Goal: Task Accomplishment & Management: Manage account settings

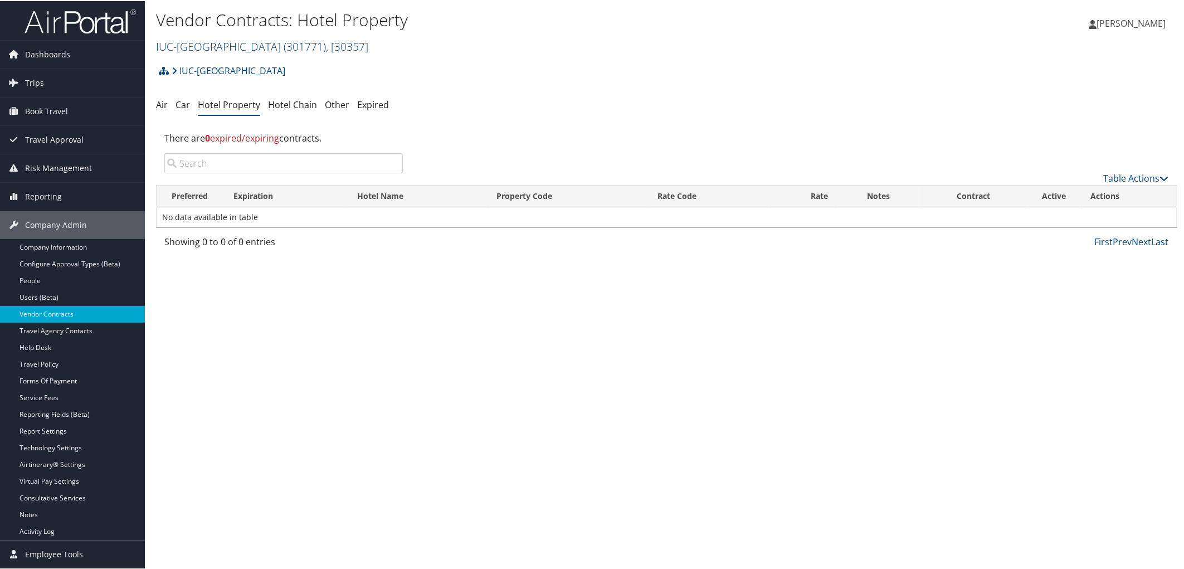
click at [220, 47] on link "IUC-Kent State University ( 301771 ) , [ 30357 ]" at bounding box center [262, 45] width 212 height 15
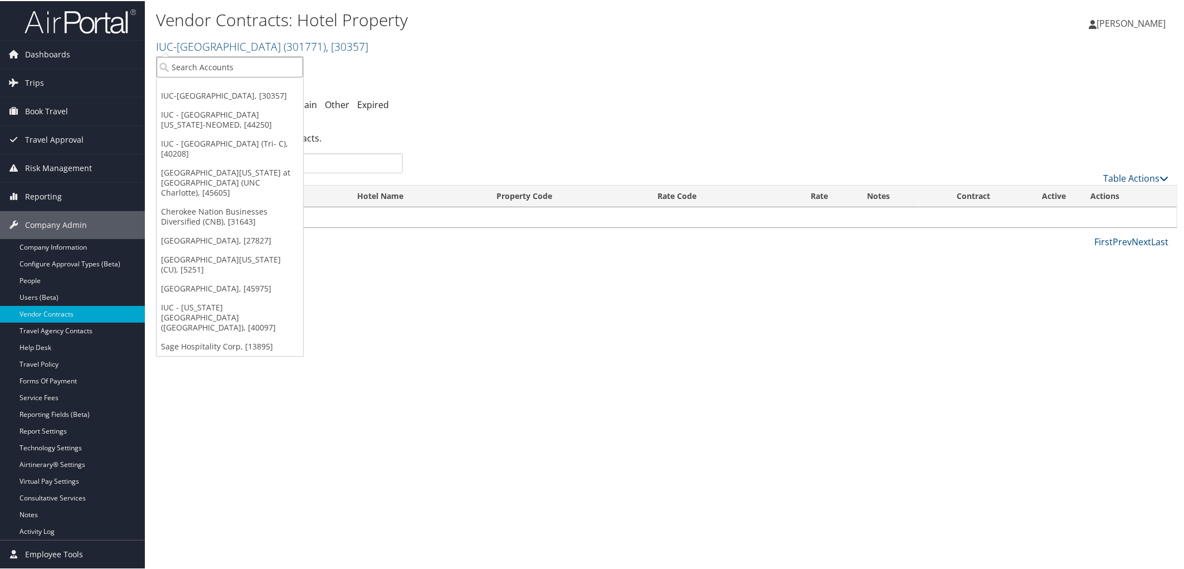
click at [220, 65] on input "search" at bounding box center [230, 66] width 147 height 21
type input "cnb"
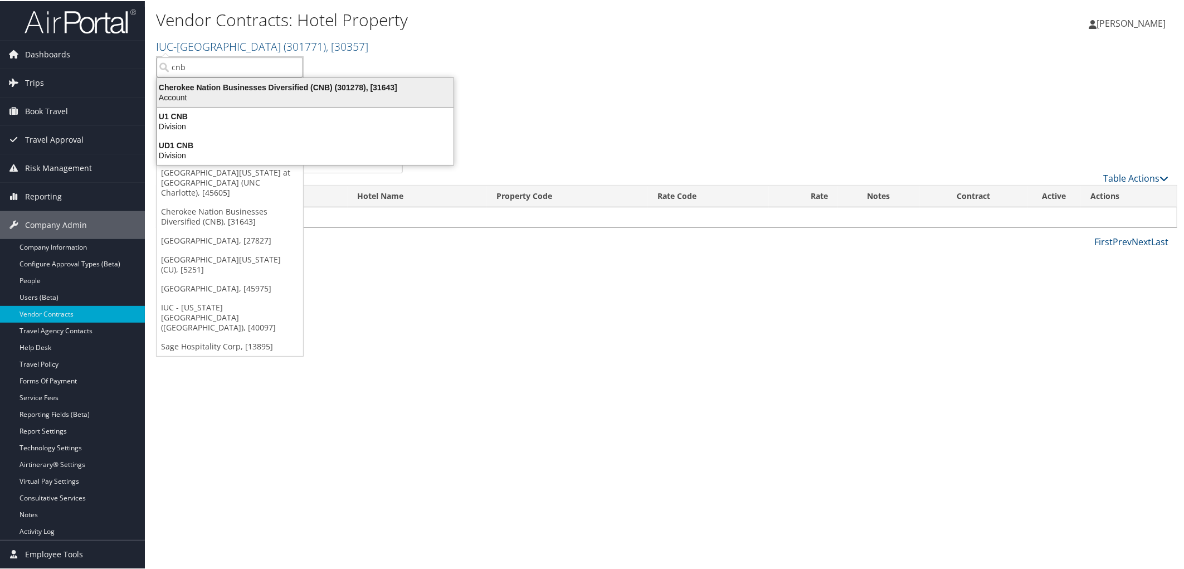
click at [231, 87] on div "Cherokee Nation Businesses Diversified (CNB) (301278), [31643]" at bounding box center [305, 86] width 310 height 10
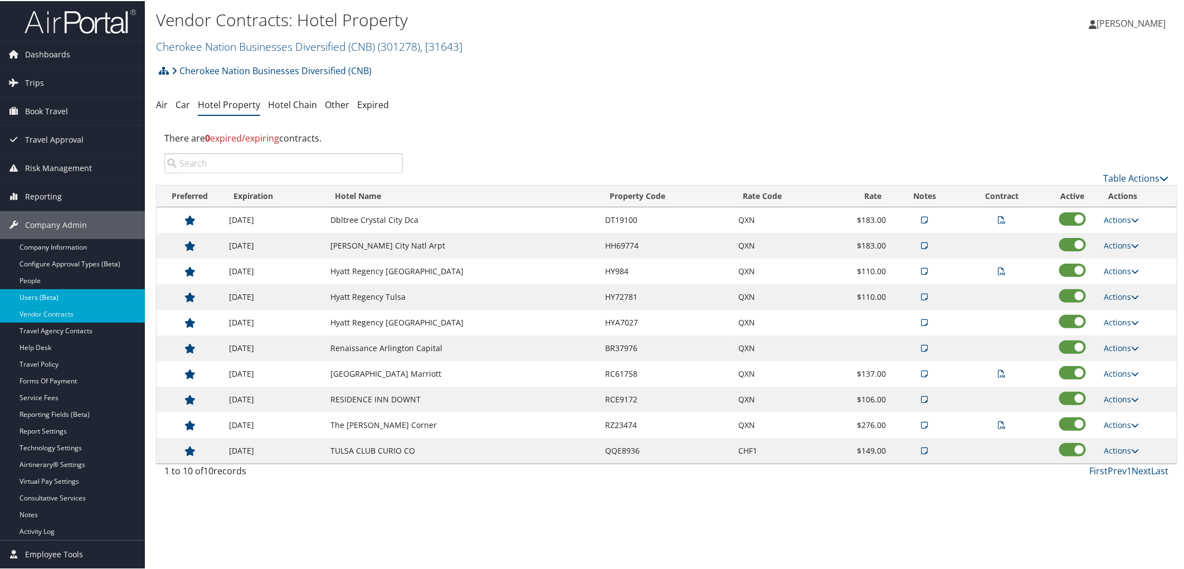
click at [85, 303] on link "Users (Beta)" at bounding box center [72, 296] width 145 height 17
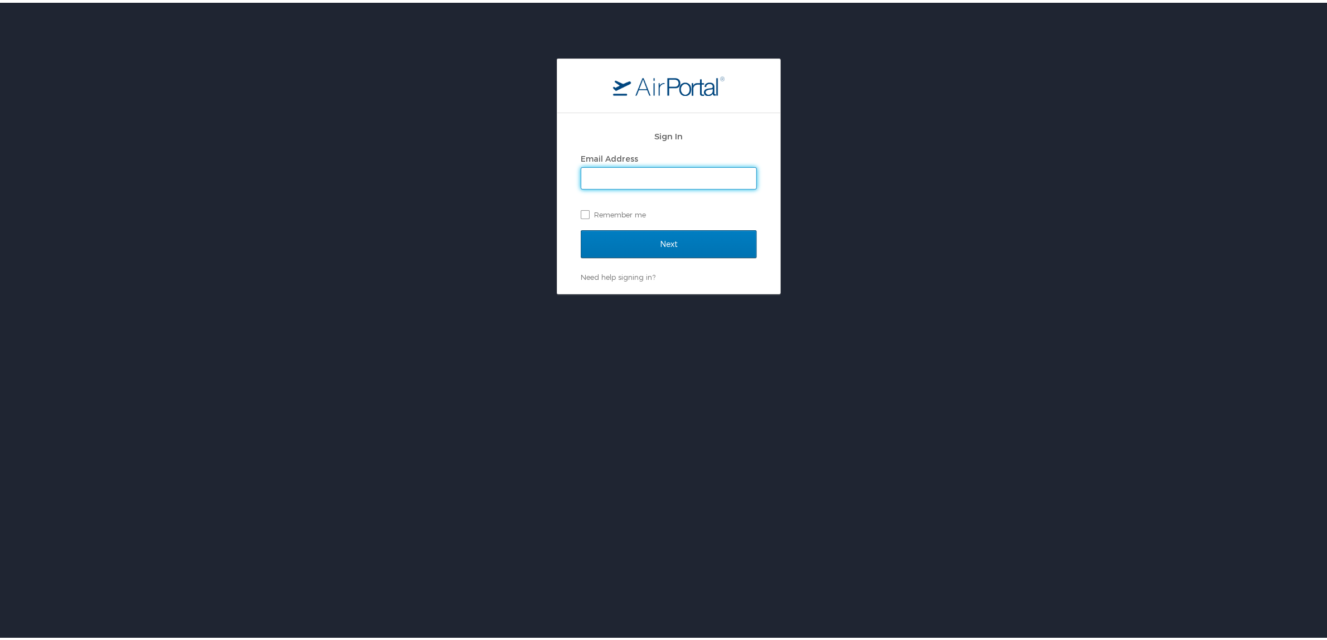
type input "pam.rex@cbtravel.com"
click at [662, 235] on input "Next" at bounding box center [669, 241] width 176 height 28
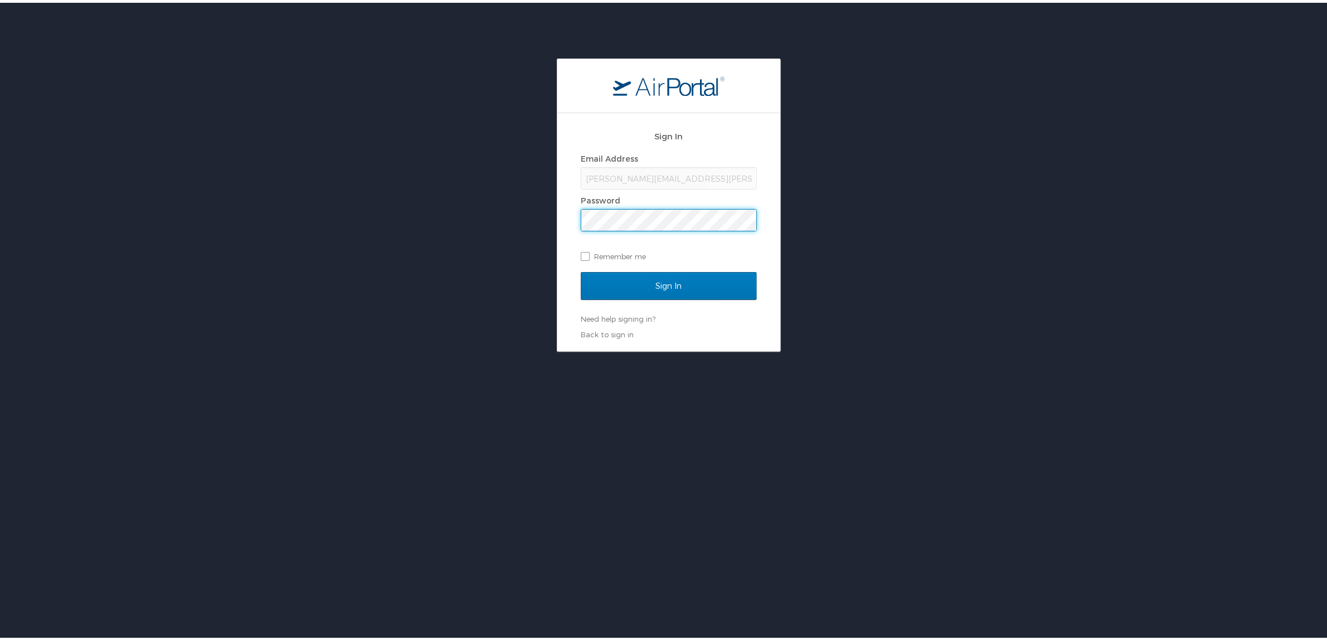
click at [496, 217] on div "Sign In Email Address pam.rex@cbtravel.com Password Remember me Sign In Need he…" at bounding box center [669, 202] width 1338 height 293
click at [581, 269] on input "Sign In" at bounding box center [669, 283] width 176 height 28
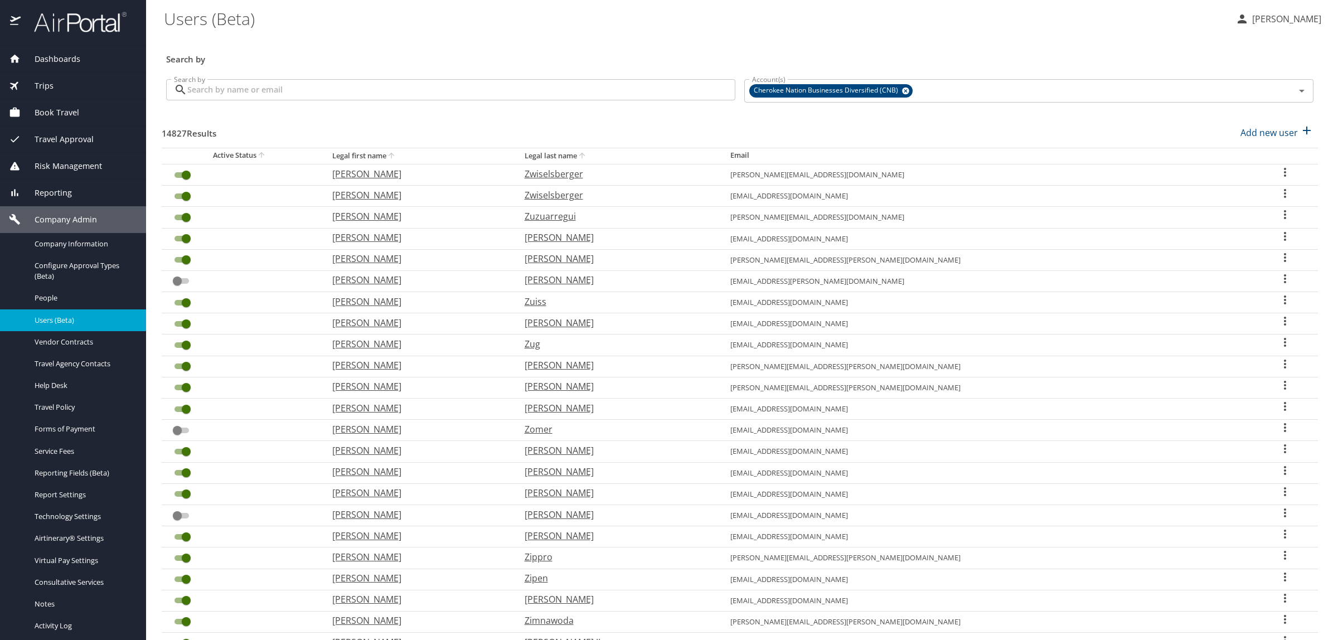
click at [296, 90] on input "Search by" at bounding box center [461, 89] width 548 height 21
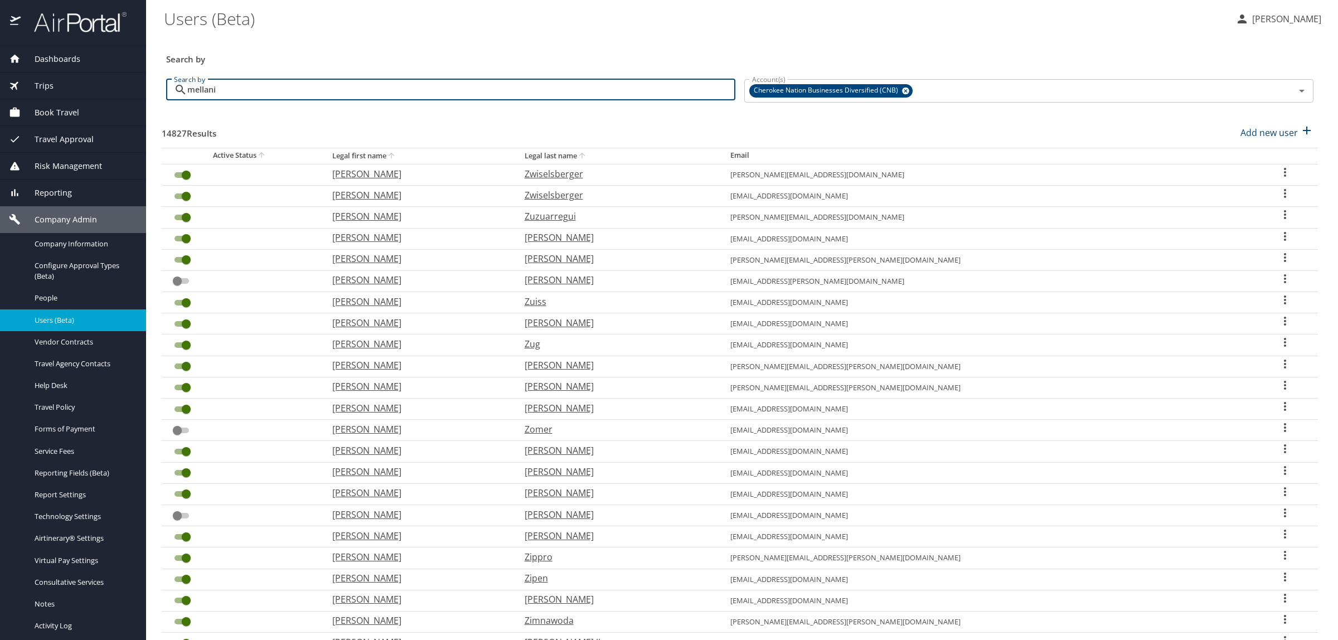
type input "mellanie"
checkbox input "false"
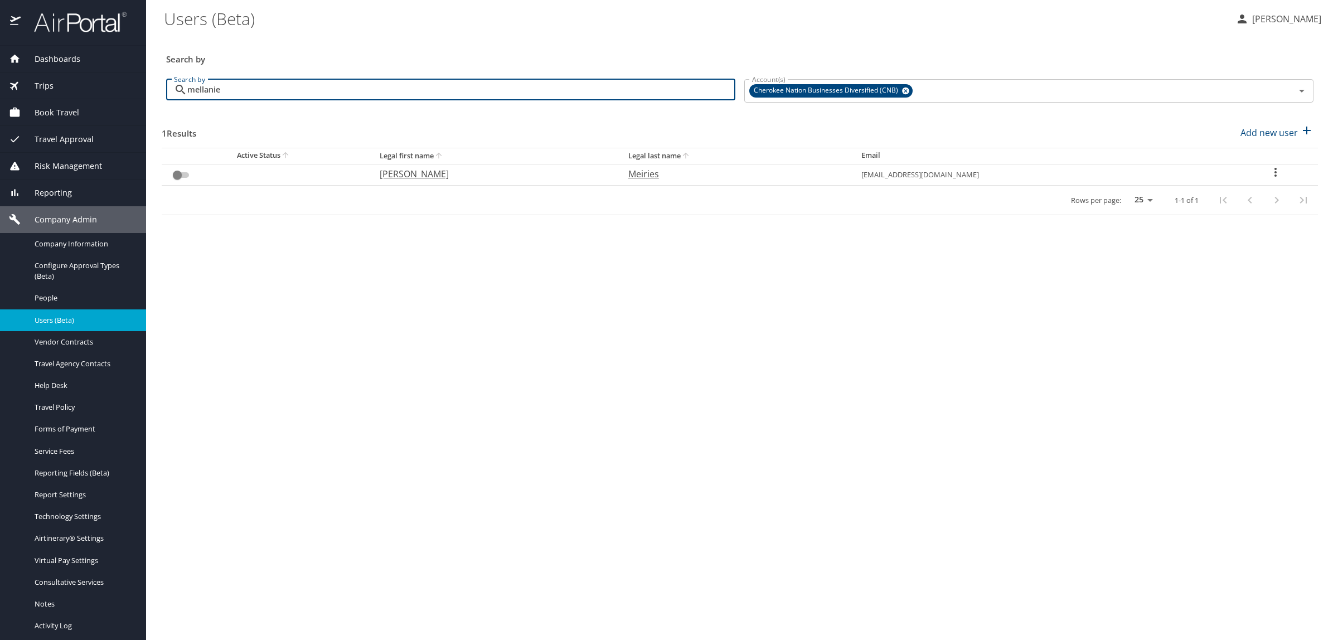
type input "mellanie"
click at [628, 176] on p "Meiries" at bounding box center [733, 173] width 211 height 13
select select "US"
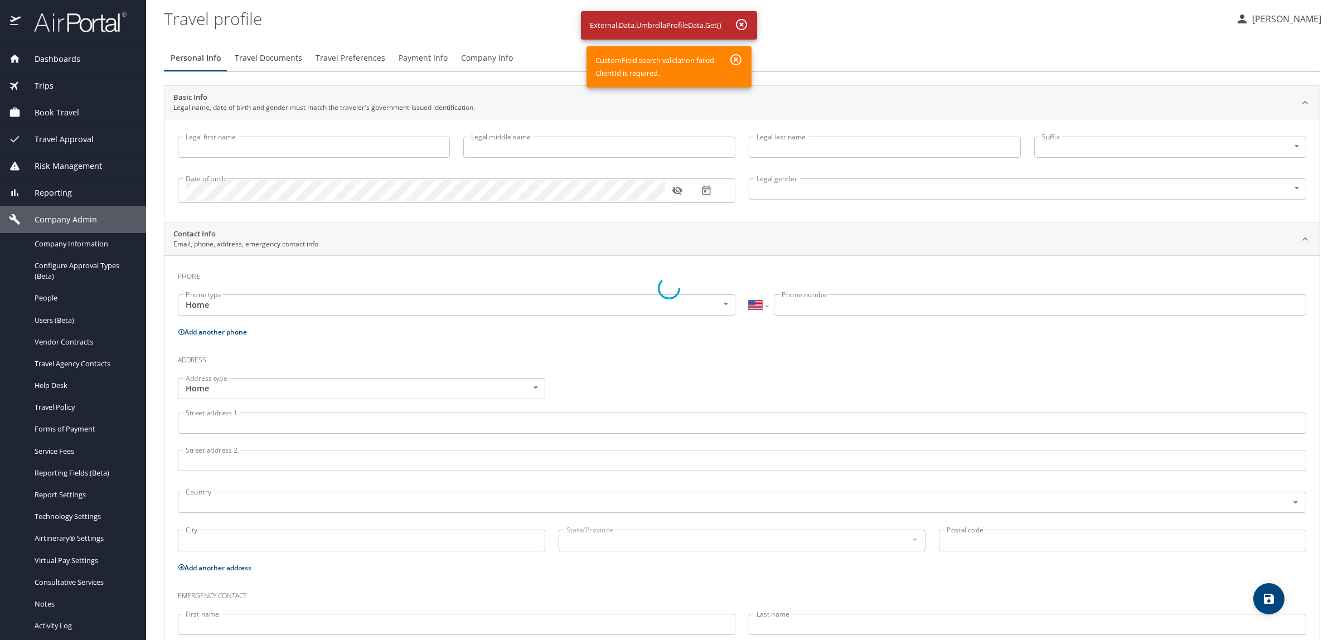
click at [67, 343] on div at bounding box center [669, 288] width 1338 height 704
drag, startPoint x: 1334, startPoint y: 497, endPoint x: 1336, endPoint y: 606, distance: 108.7
click at [1336, 606] on div at bounding box center [669, 288] width 1338 height 704
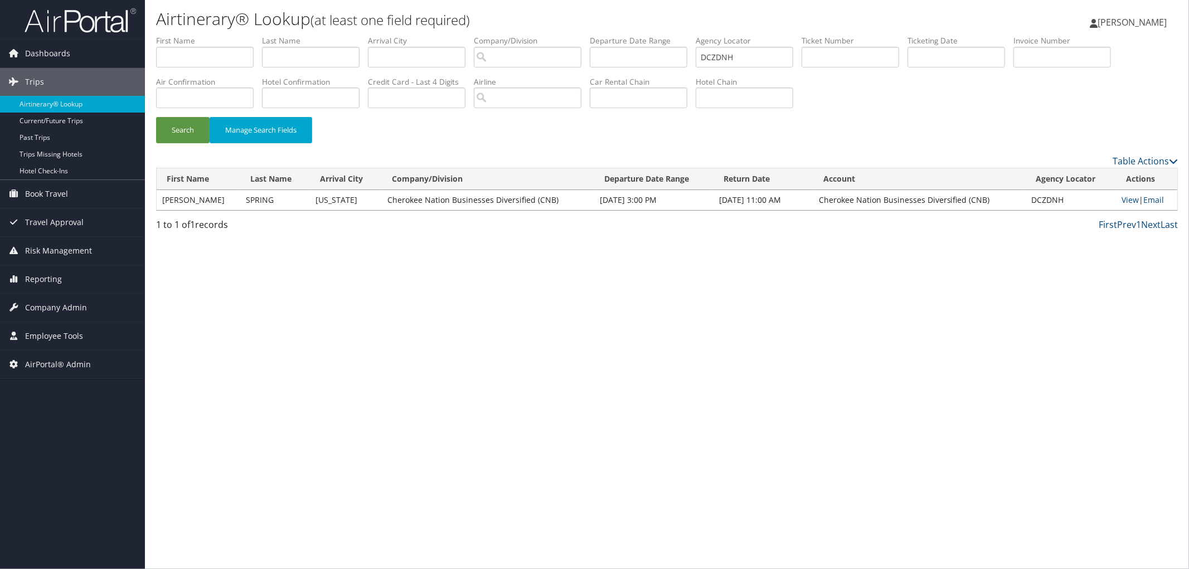
click at [509, 398] on div "Airtinerary® Lookup (at least one field required) [PERSON_NAME] [PERSON_NAME] M…" at bounding box center [667, 284] width 1044 height 569
